Goal: Check status: Check status

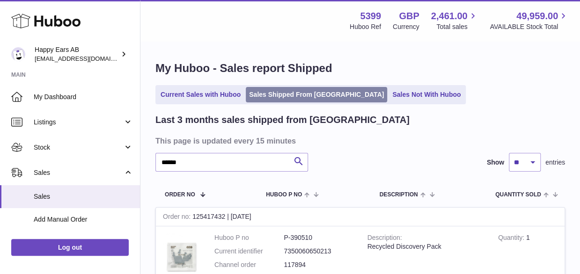
click at [273, 97] on link "Sales Shipped From [GEOGRAPHIC_DATA]" at bounding box center [316, 94] width 141 height 15
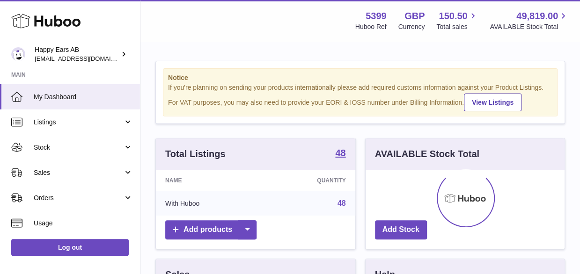
scroll to position [146, 200]
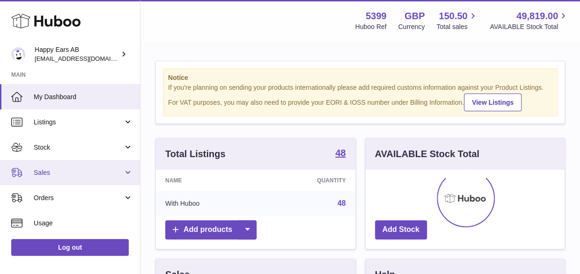
click at [60, 173] on span "Sales" at bounding box center [78, 173] width 89 height 9
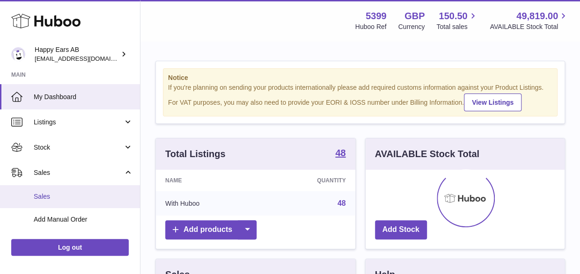
click at [59, 195] on span "Sales" at bounding box center [83, 196] width 99 height 9
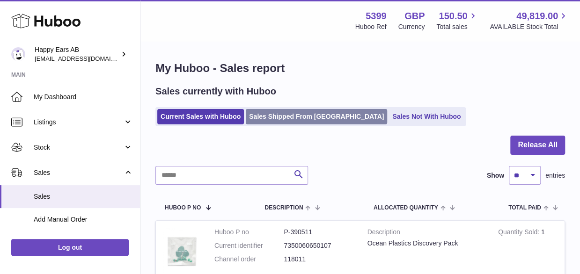
click at [268, 120] on link "Sales Shipped From [GEOGRAPHIC_DATA]" at bounding box center [316, 116] width 141 height 15
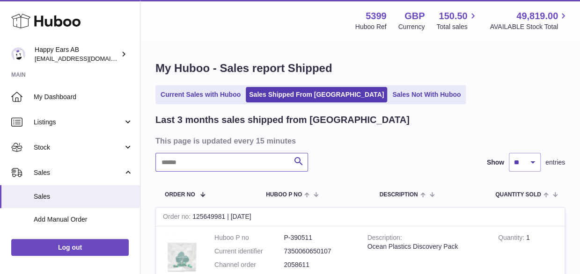
click at [241, 169] on input "text" at bounding box center [231, 162] width 153 height 19
paste input "******"
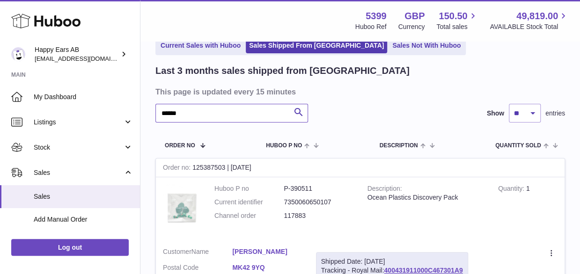
scroll to position [141, 0]
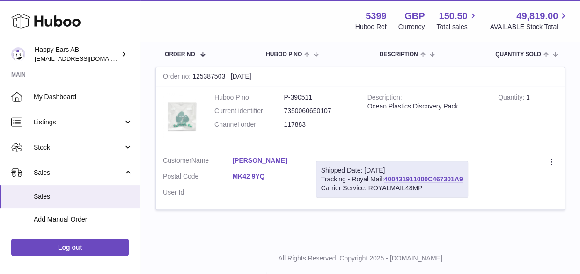
type input "******"
click at [345, 233] on div "My Huboo - Sales report Shipped Current Sales with Huboo Sales Shipped From [GE…" at bounding box center [361, 71] width 440 height 339
click at [438, 192] on div "Carrier S ervice: ROYALMAIL48MP" at bounding box center [392, 188] width 142 height 9
click at [440, 177] on link "400431911000C467301A9" at bounding box center [423, 179] width 79 height 7
